Goal: Feedback & Contribution: Submit feedback/report problem

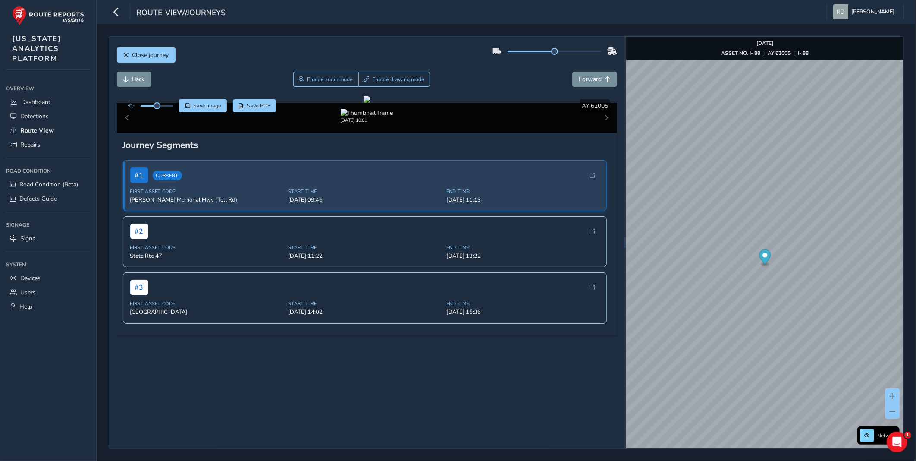
click at [511, 80] on div "Back Enable zoom mode Enable drawing mode Forward" at bounding box center [367, 79] width 501 height 15
click at [374, 85] on button "Enable drawing mode" at bounding box center [395, 79] width 72 height 15
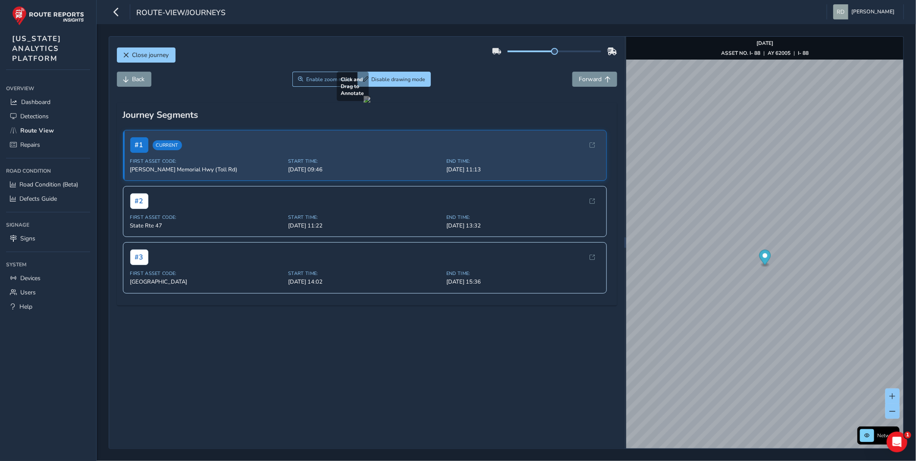
drag, startPoint x: 174, startPoint y: 294, endPoint x: 570, endPoint y: 299, distance: 396.1
click at [371, 103] on div at bounding box center [367, 99] width 7 height 7
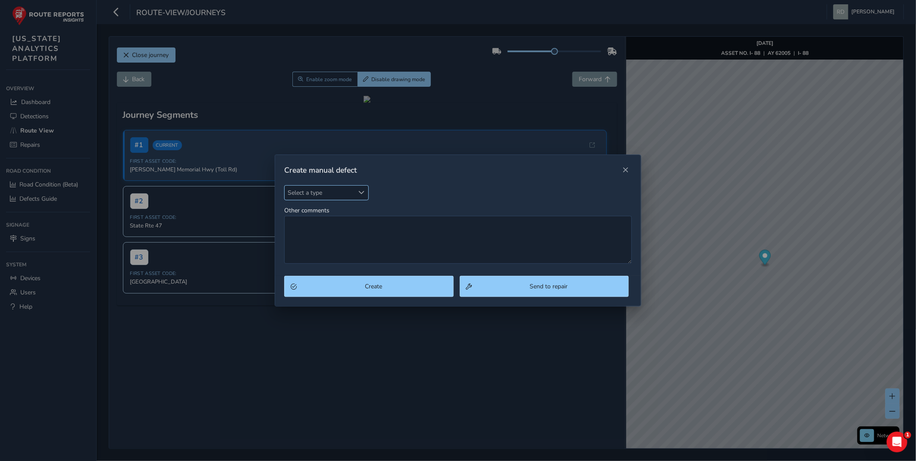
click at [322, 195] on span "Select a type" at bounding box center [319, 193] width 69 height 14
type input "pot"
drag, startPoint x: 335, startPoint y: 232, endPoint x: 328, endPoint y: 232, distance: 6.9
click at [332, 232] on li "Pothole" at bounding box center [336, 232] width 102 height 14
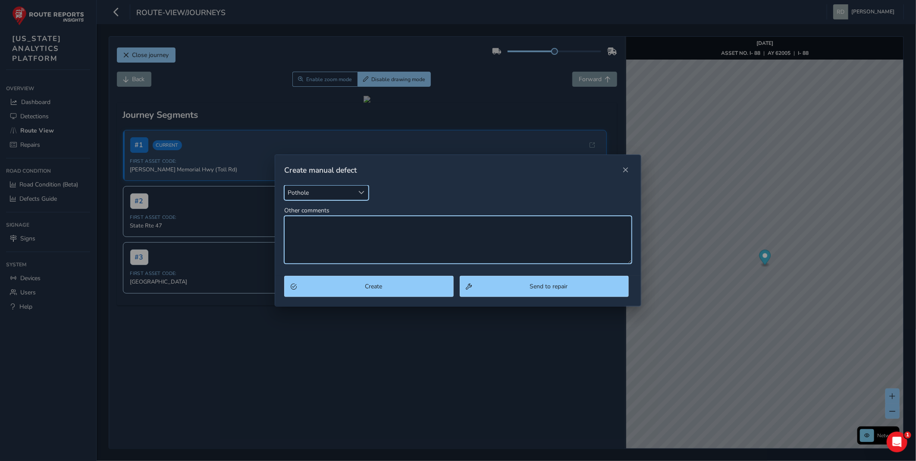
click at [325, 231] on textarea "Other comments" at bounding box center [458, 240] width 348 height 48
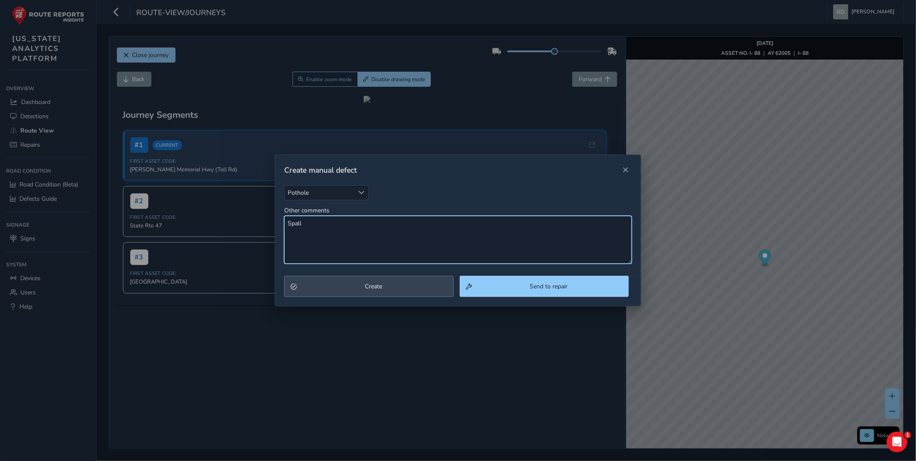
type textarea "Spall"
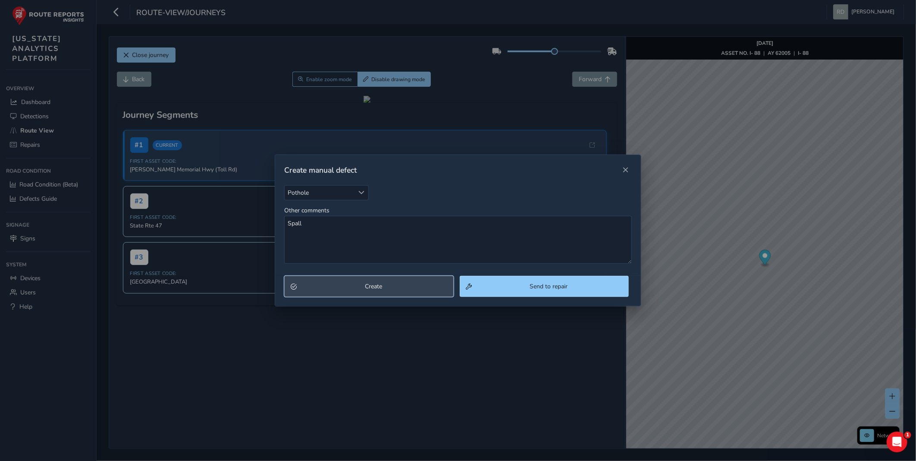
click at [338, 291] on button "Create" at bounding box center [368, 286] width 169 height 21
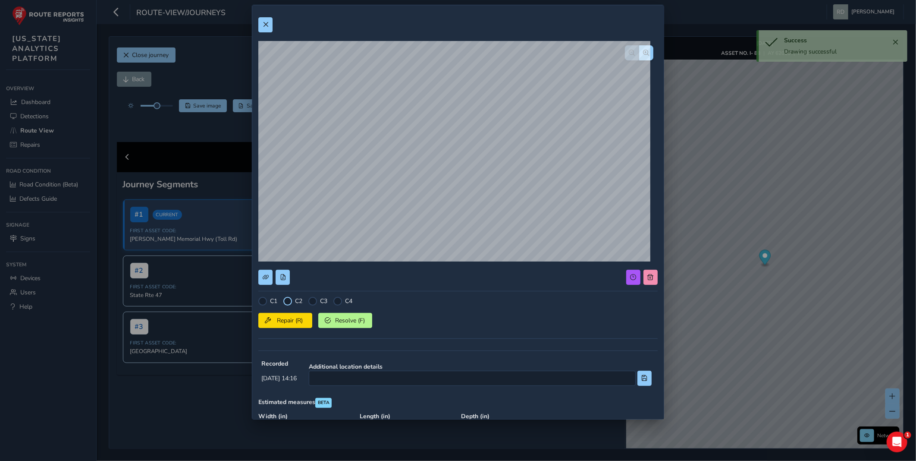
click at [288, 301] on div at bounding box center [287, 301] width 9 height 9
click at [286, 318] on span "Repair (R)" at bounding box center [290, 320] width 32 height 8
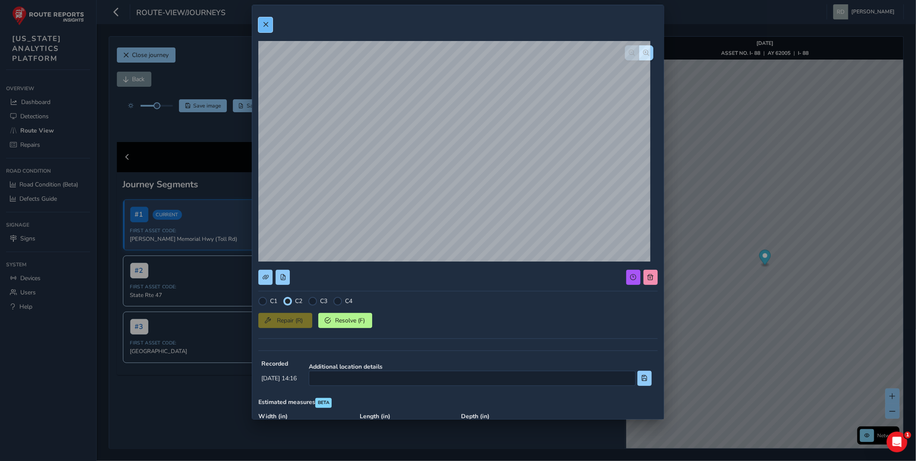
click at [266, 25] on span at bounding box center [266, 25] width 6 height 6
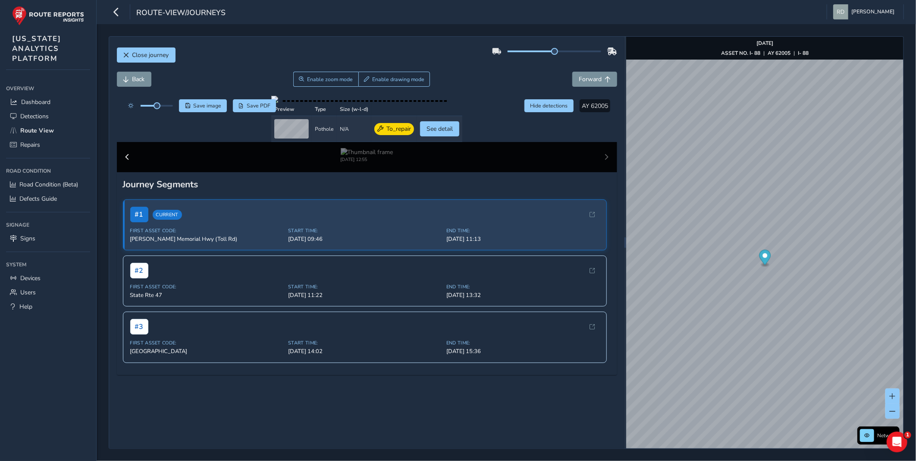
click at [482, 74] on div "Back Enable zoom mode Enable drawing mode Forward" at bounding box center [367, 79] width 501 height 15
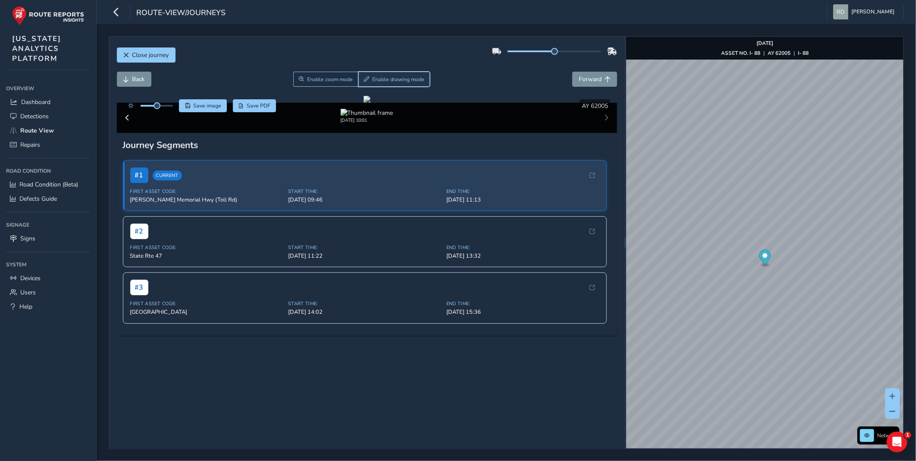
click at [411, 75] on button "Enable drawing mode" at bounding box center [395, 79] width 72 height 15
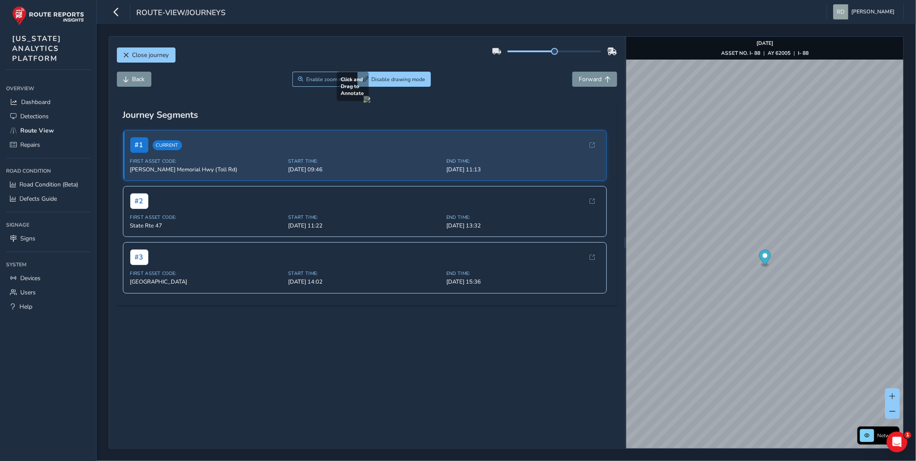
drag, startPoint x: 151, startPoint y: 307, endPoint x: 542, endPoint y: 341, distance: 391.6
click at [371, 103] on div at bounding box center [367, 99] width 7 height 7
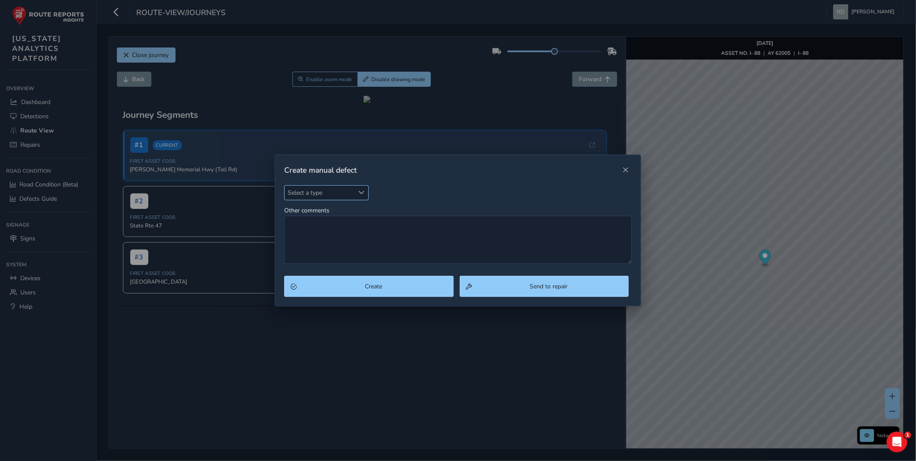
click at [315, 193] on span "Select a type" at bounding box center [319, 193] width 69 height 14
type input "pot"
click at [316, 230] on li "Pothole" at bounding box center [336, 232] width 102 height 14
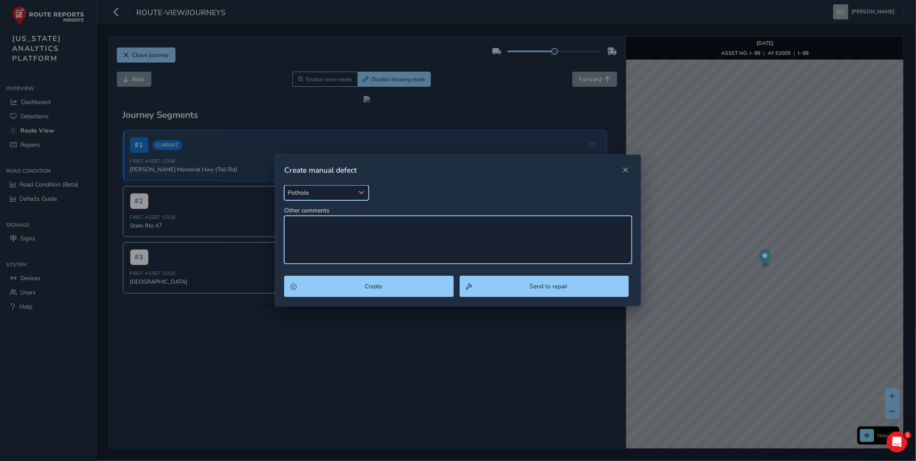
click at [322, 242] on textarea "Other comments" at bounding box center [458, 240] width 348 height 48
type textarea "Spall"
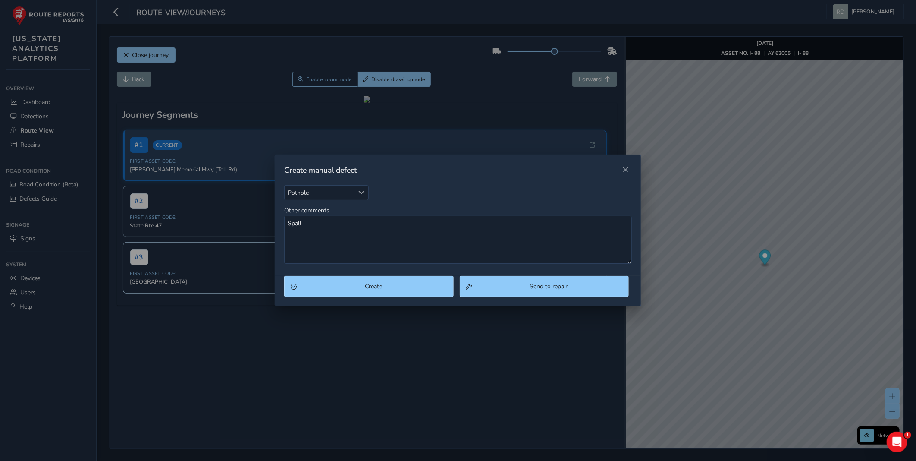
click at [357, 274] on div "Pothole Pothole Other comments Spall" at bounding box center [458, 230] width 366 height 91
click at [356, 281] on button "Create" at bounding box center [368, 286] width 169 height 21
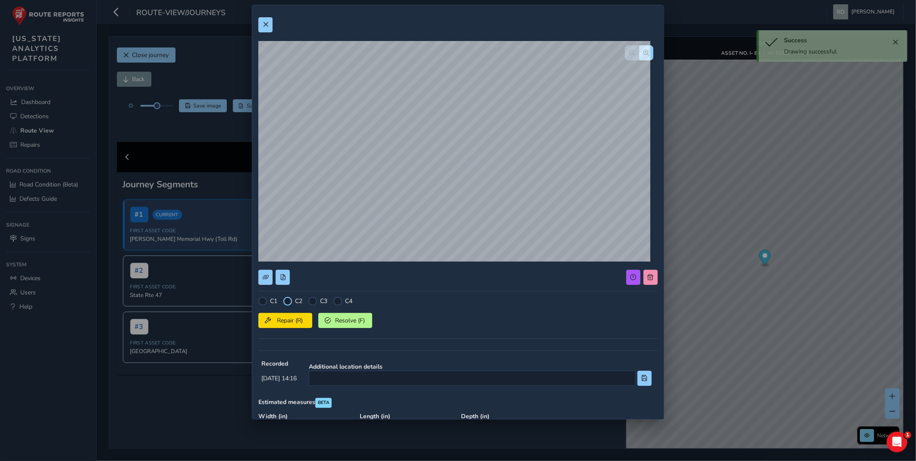
click at [289, 302] on div at bounding box center [287, 301] width 9 height 9
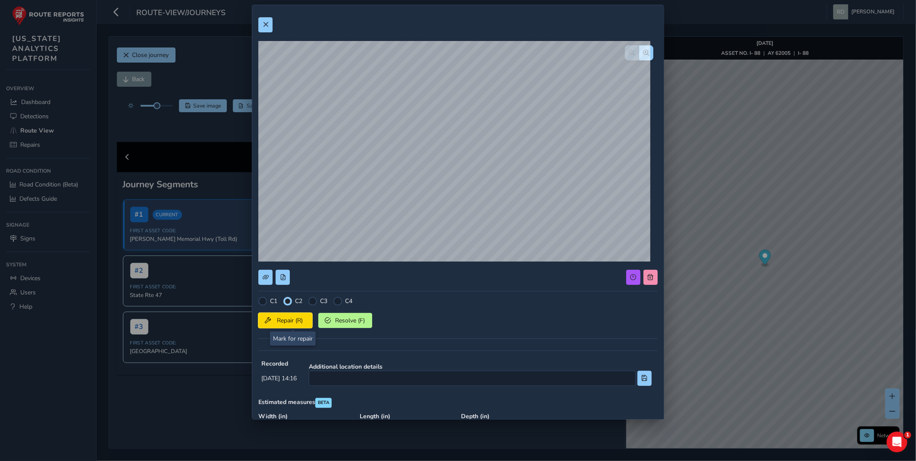
click at [291, 321] on span "Repair (R)" at bounding box center [290, 320] width 32 height 8
click at [270, 26] on button at bounding box center [265, 24] width 14 height 15
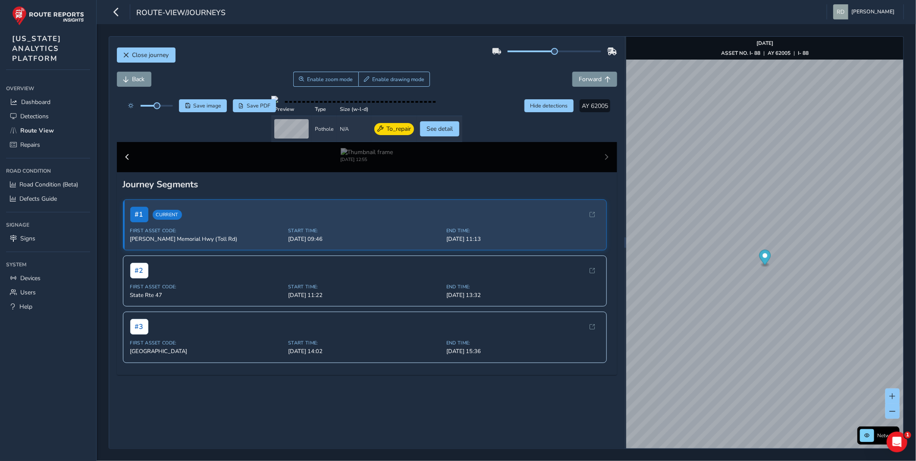
click at [501, 89] on div "Back Enable zoom mode Enable drawing mode Forward" at bounding box center [367, 84] width 501 height 24
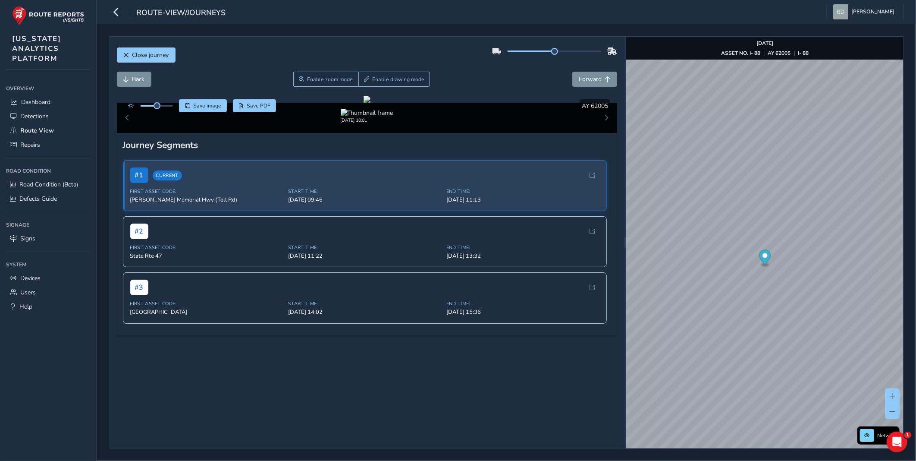
click at [461, 76] on div "Back Enable zoom mode Enable drawing mode Forward" at bounding box center [367, 79] width 501 height 15
click at [411, 79] on span "Enable drawing mode" at bounding box center [398, 79] width 52 height 7
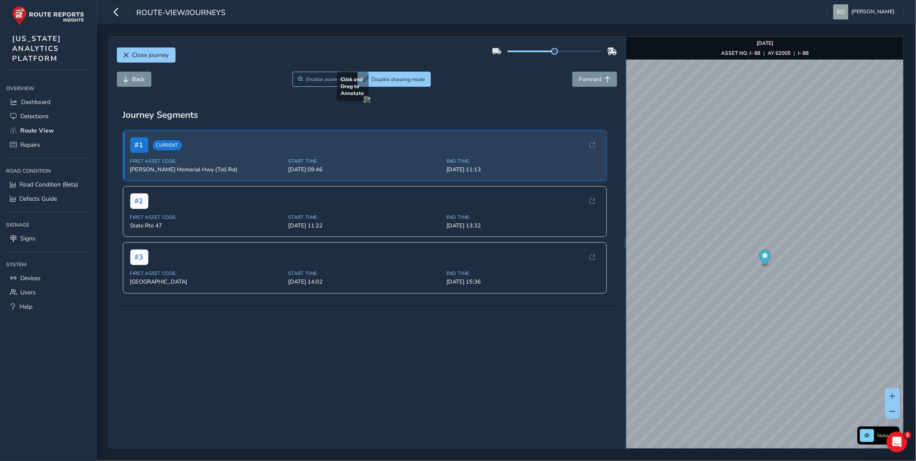
drag, startPoint x: 154, startPoint y: 311, endPoint x: 222, endPoint y: 332, distance: 71.4
click at [364, 103] on div at bounding box center [367, 99] width 7 height 7
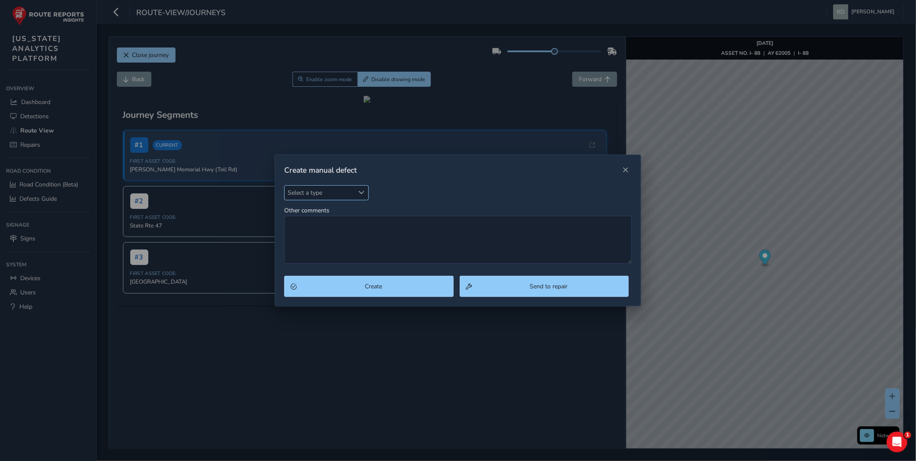
click at [287, 193] on span "Select a type" at bounding box center [319, 193] width 69 height 14
type input "potho"
click at [342, 236] on li "Pothole" at bounding box center [336, 232] width 102 height 14
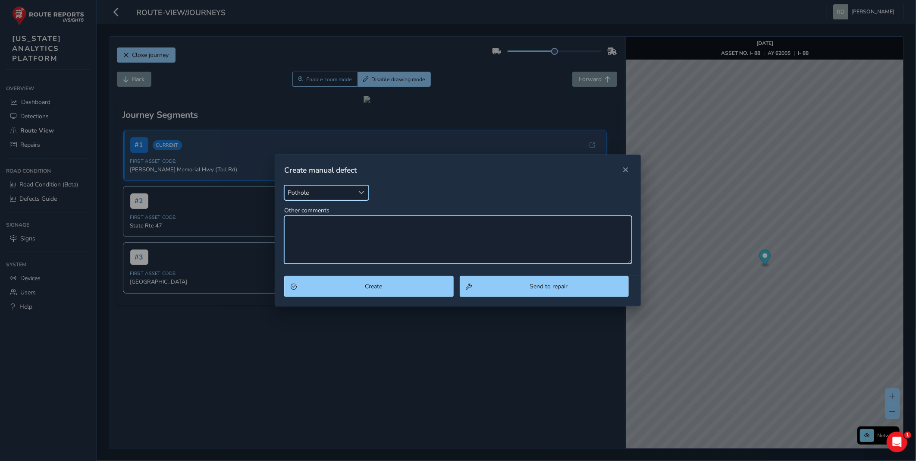
click at [352, 235] on textarea "Other comments" at bounding box center [458, 240] width 348 height 48
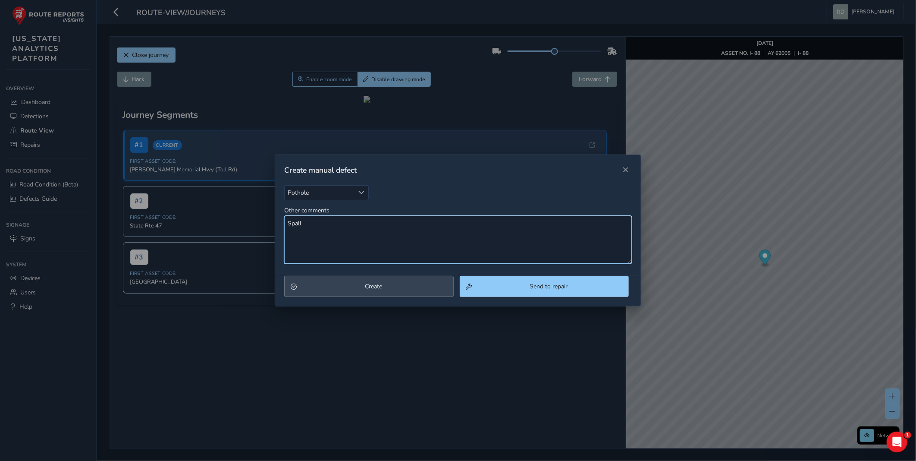
type textarea "Spall"
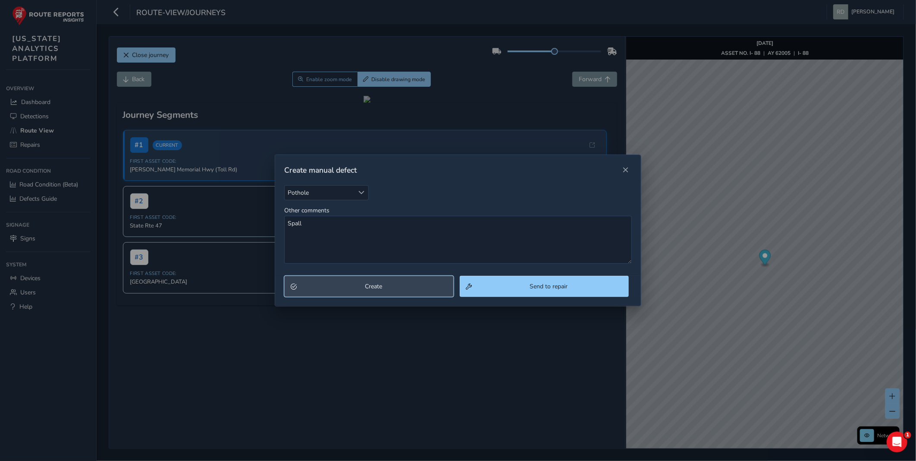
click at [376, 278] on button "Create" at bounding box center [368, 286] width 169 height 21
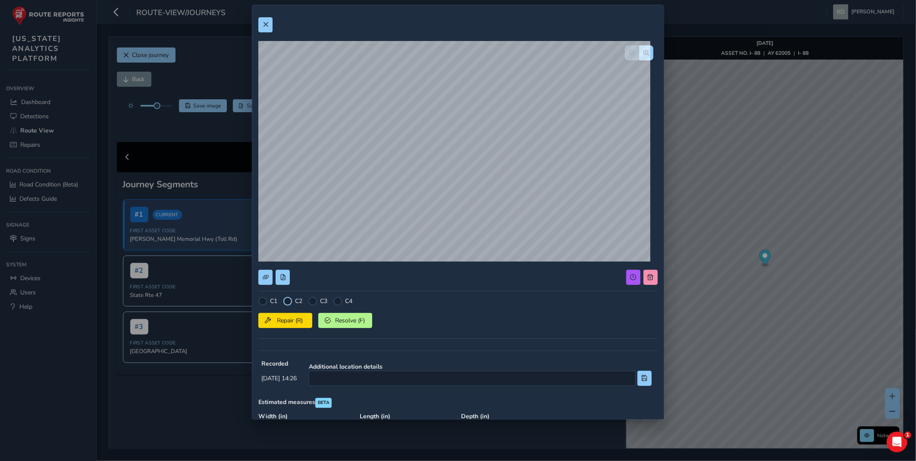
drag, startPoint x: 291, startPoint y: 302, endPoint x: 287, endPoint y: 314, distance: 12.6
click at [291, 302] on div at bounding box center [287, 301] width 9 height 9
click at [286, 318] on span "Repair (R)" at bounding box center [290, 320] width 32 height 8
click at [268, 24] on span at bounding box center [266, 25] width 6 height 6
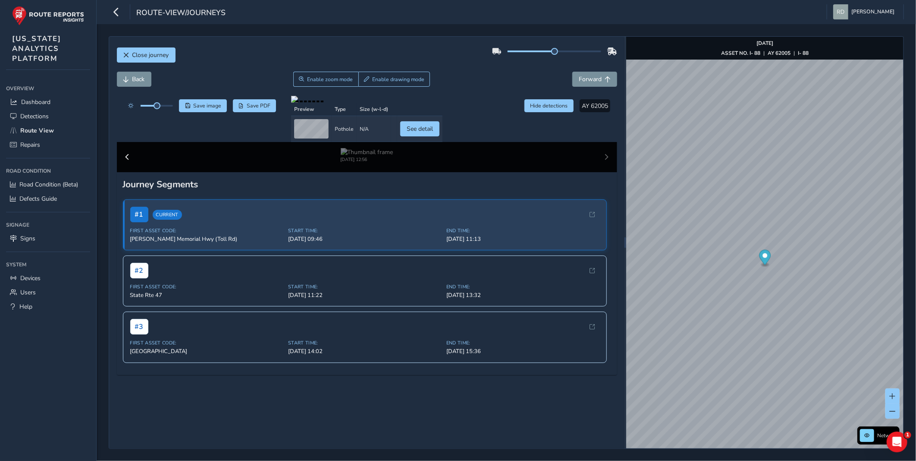
click at [453, 78] on div "Back Enable zoom mode Enable drawing mode Forward" at bounding box center [367, 79] width 501 height 15
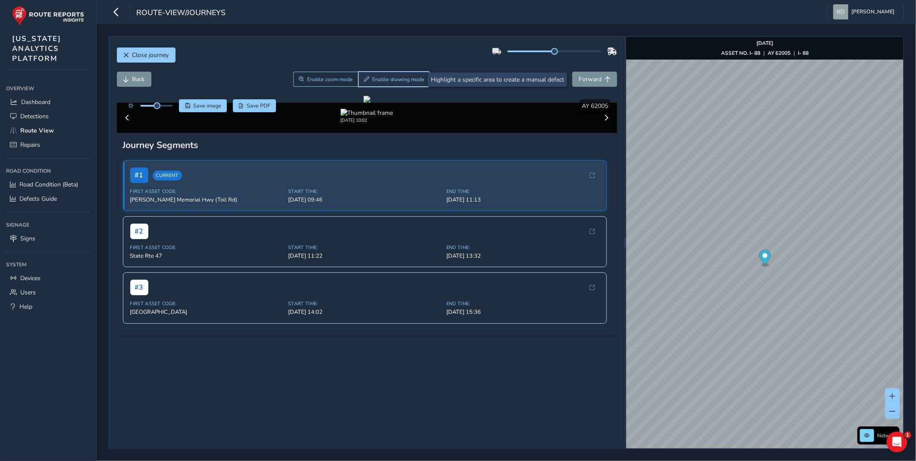
click at [385, 76] on span "Enable drawing mode" at bounding box center [398, 79] width 52 height 7
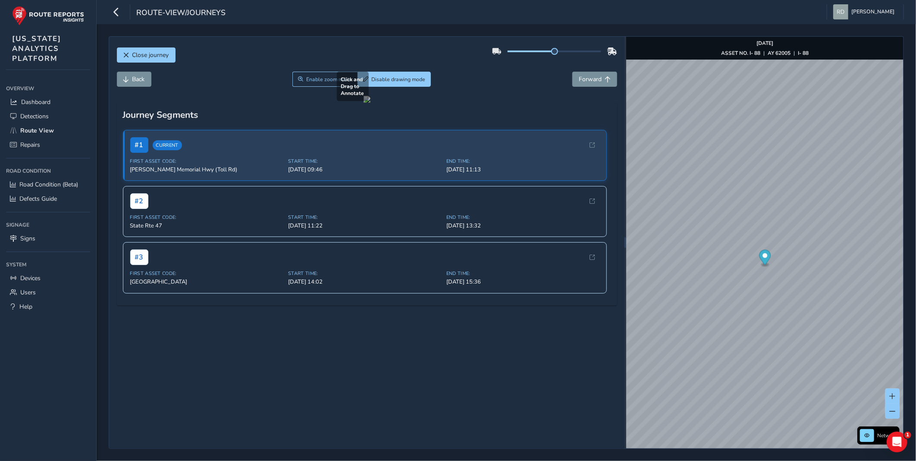
drag, startPoint x: 350, startPoint y: 255, endPoint x: 507, endPoint y: 288, distance: 160.4
click at [371, 103] on div at bounding box center [367, 99] width 7 height 7
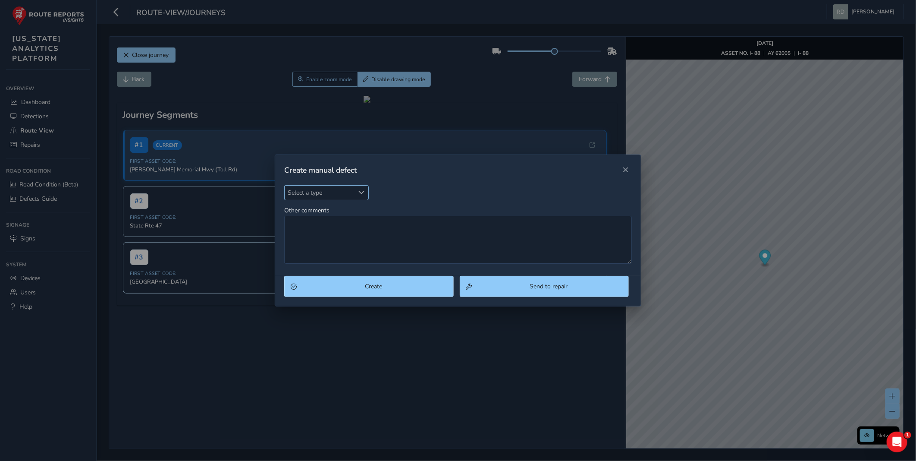
click at [343, 189] on span "Select a type" at bounding box center [319, 193] width 69 height 14
type input "pot"
click at [323, 233] on li "Pothole" at bounding box center [336, 232] width 102 height 14
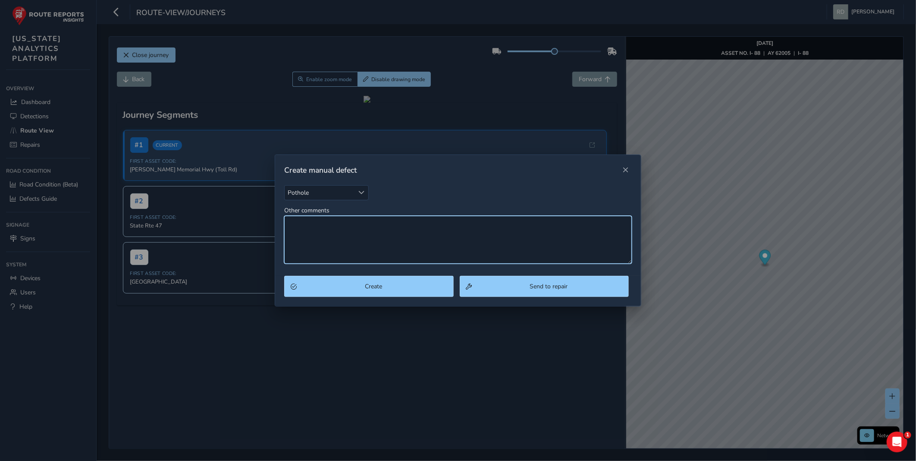
click at [324, 233] on textarea "Other comments" at bounding box center [458, 240] width 348 height 48
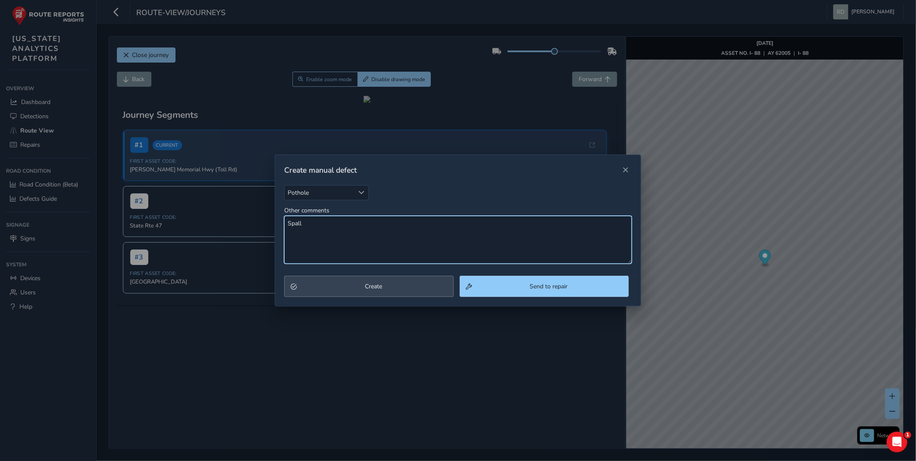
type textarea "Spall"
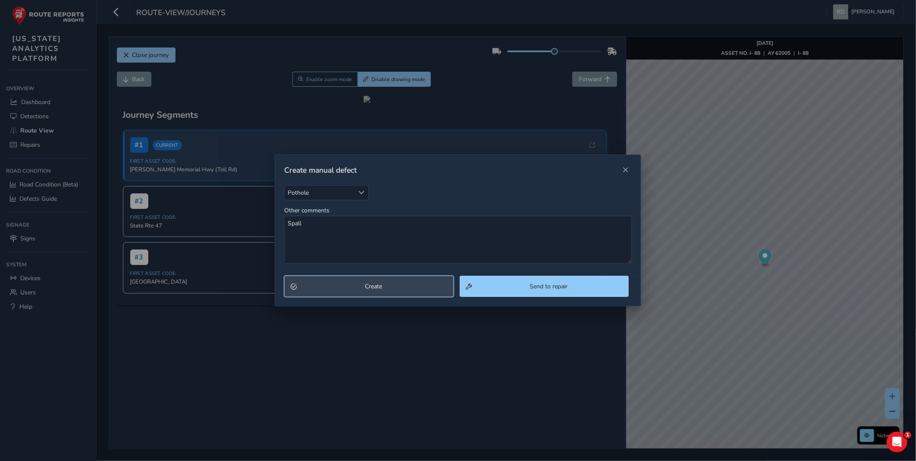
click at [355, 291] on button "Create" at bounding box center [368, 286] width 169 height 21
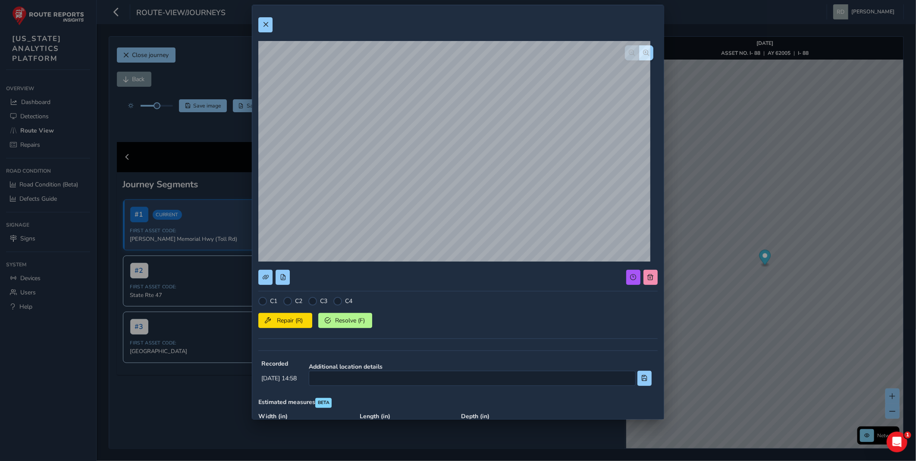
click at [289, 299] on div at bounding box center [287, 301] width 9 height 9
click at [297, 316] on span "Repair (R)" at bounding box center [290, 320] width 32 height 8
drag, startPoint x: 273, startPoint y: 23, endPoint x: 257, endPoint y: 32, distance: 18.0
click at [273, 23] on button at bounding box center [265, 24] width 14 height 15
